Goal: Task Accomplishment & Management: Use online tool/utility

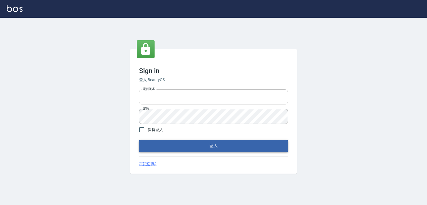
type input "0982132488"
click at [203, 148] on button "登入" at bounding box center [213, 146] width 149 height 12
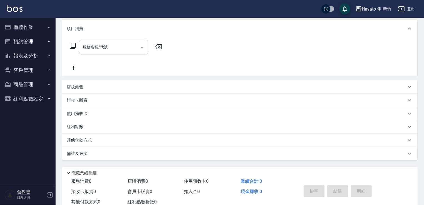
scroll to position [88, 0]
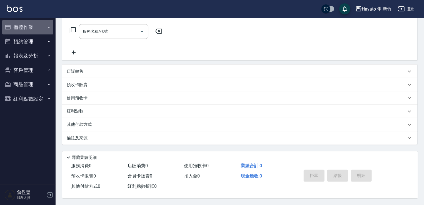
click at [25, 31] on button "櫃檯作業" at bounding box center [27, 27] width 51 height 14
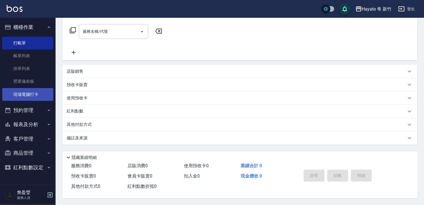
click at [37, 92] on link "現場電腦打卡" at bounding box center [27, 94] width 51 height 13
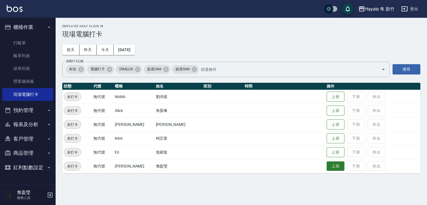
click at [326, 168] on button "上班" at bounding box center [335, 166] width 18 height 10
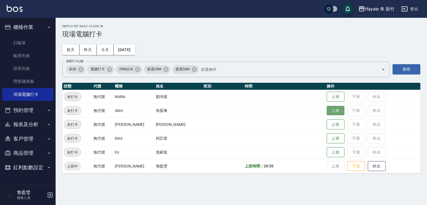
click at [329, 109] on button "上班" at bounding box center [335, 111] width 18 height 10
